Goal: Register for event/course

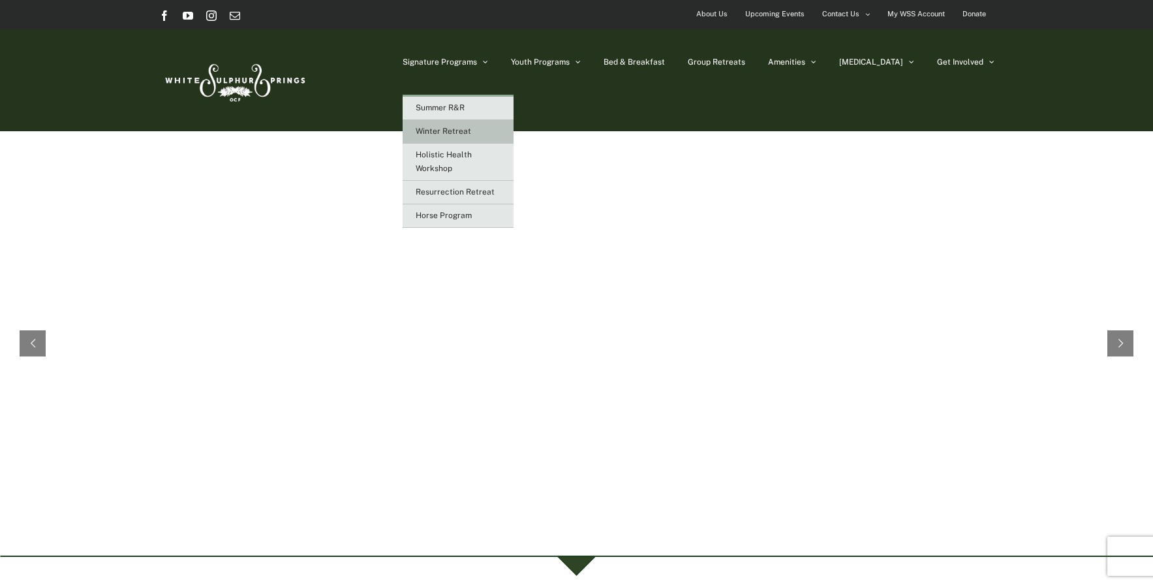
click at [471, 132] on span "Winter Retreat" at bounding box center [443, 131] width 55 height 9
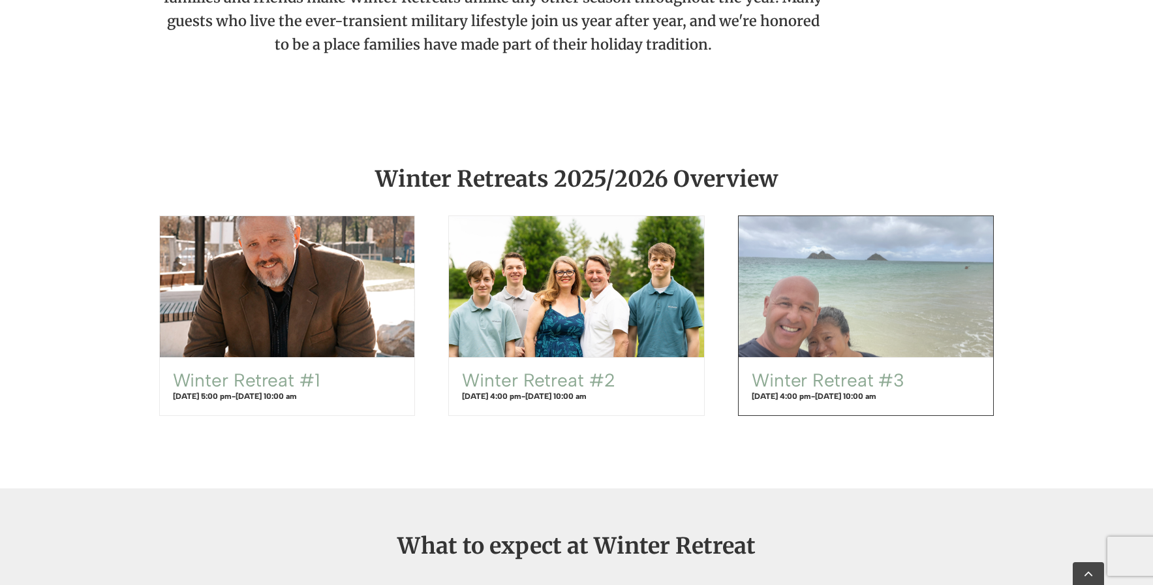
scroll to position [850, 0]
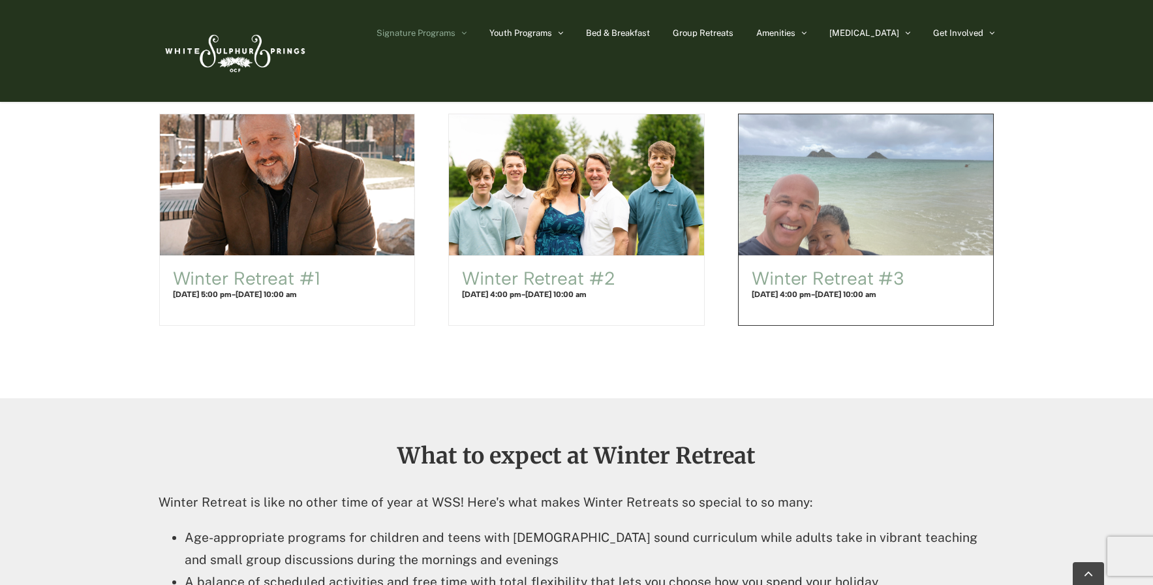
click at [797, 300] on h4 "December 30, 2025 @ 4:00 pm - January 2, 2026 @ 10:00 am" at bounding box center [866, 294] width 229 height 12
click at [824, 219] on span "Winter Retreat #3" at bounding box center [866, 184] width 281 height 155
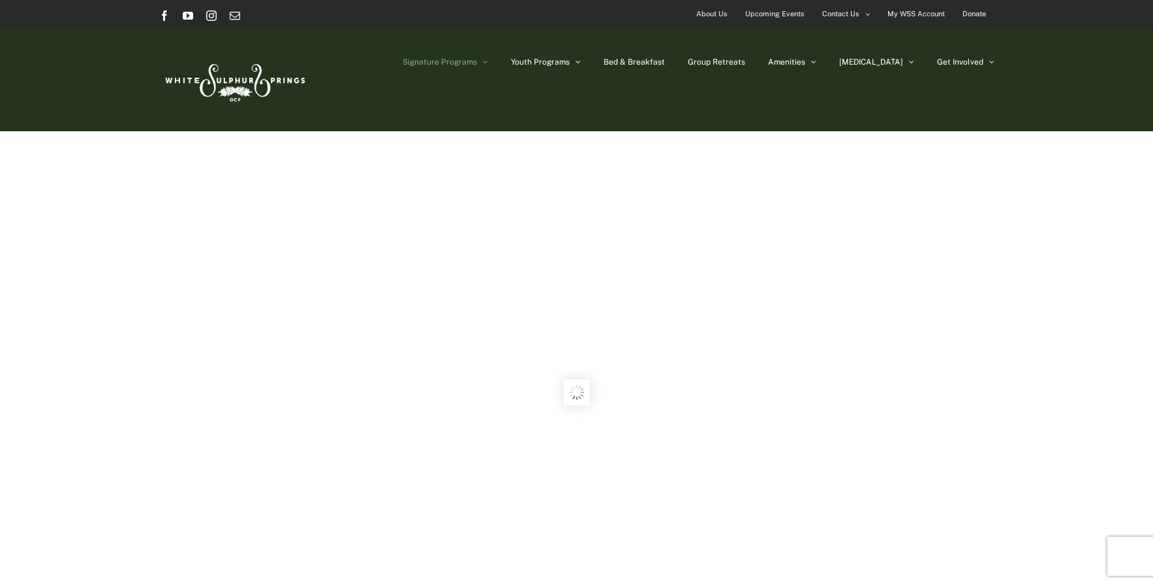
scroll to position [850, 0]
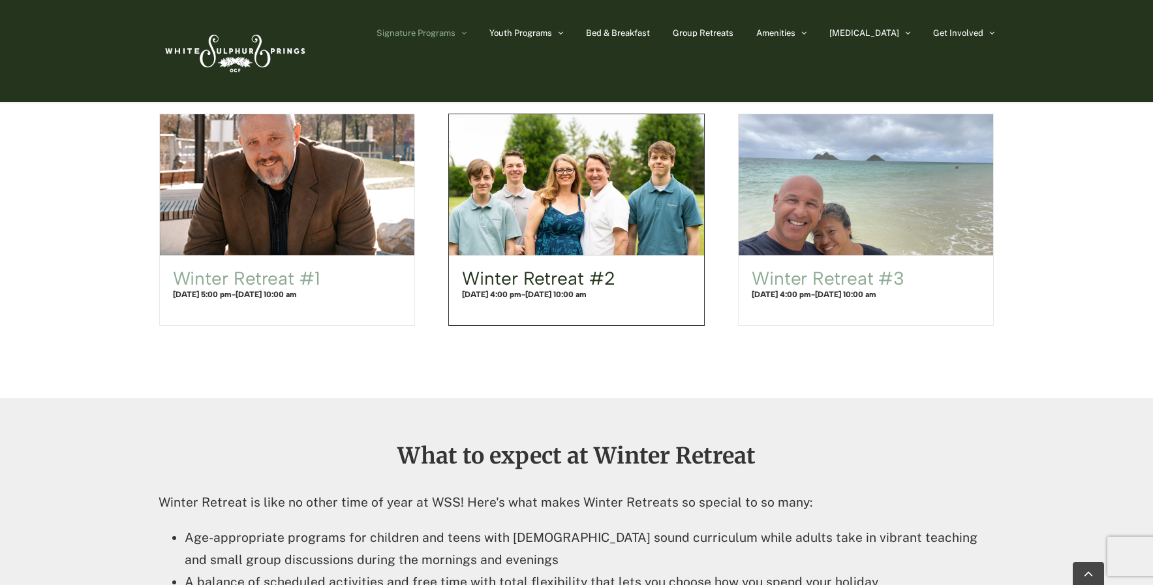
click at [528, 273] on link "Winter Retreat #2" at bounding box center [538, 278] width 153 height 22
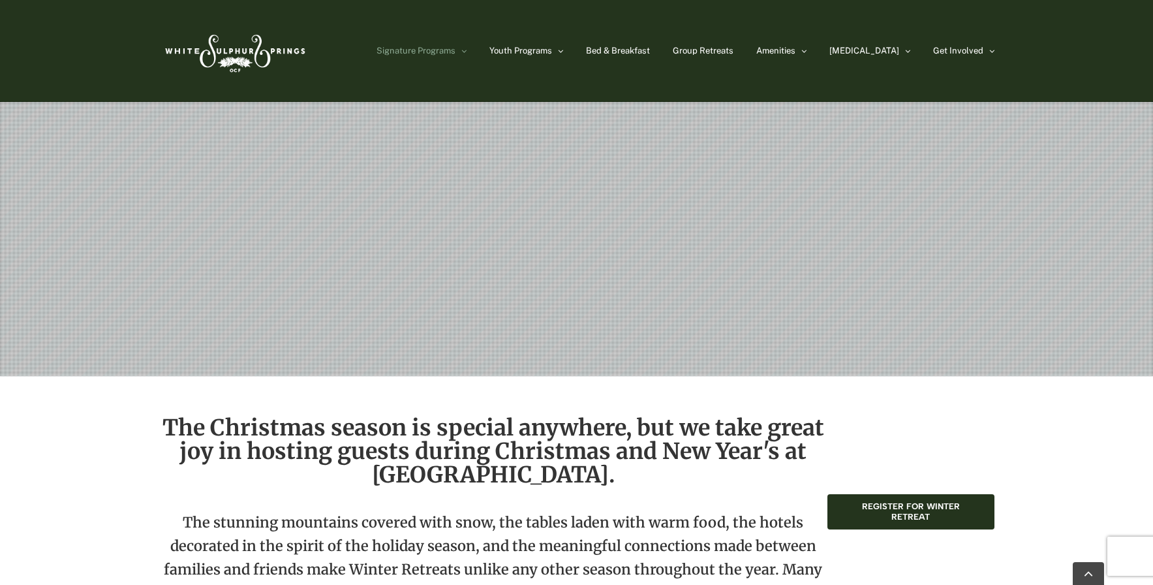
scroll to position [0, 0]
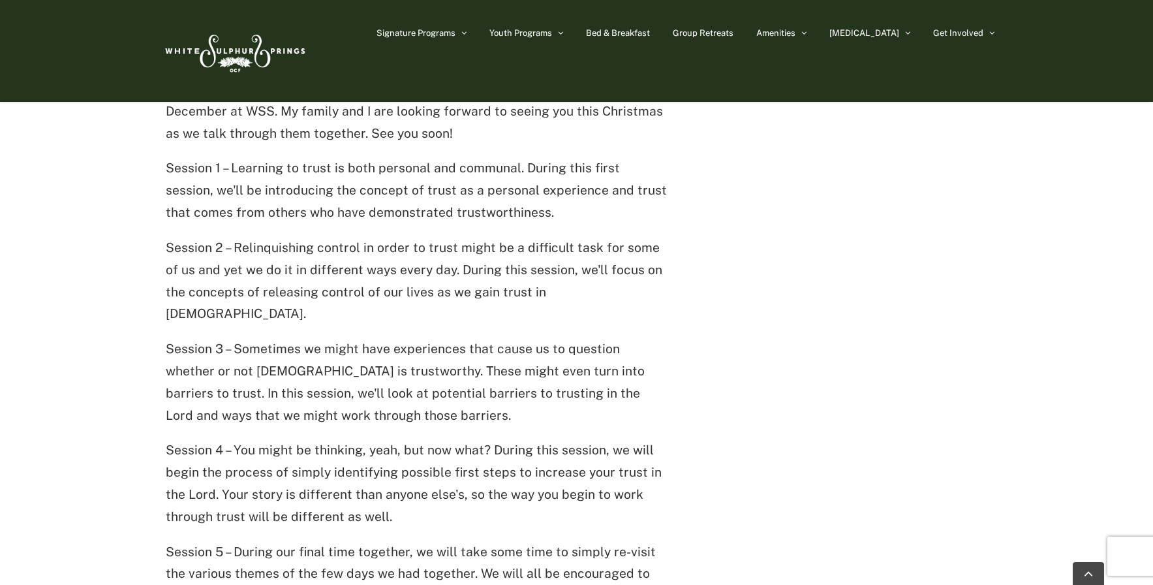
scroll to position [653, 0]
